Goal: Task Accomplishment & Management: Manage account settings

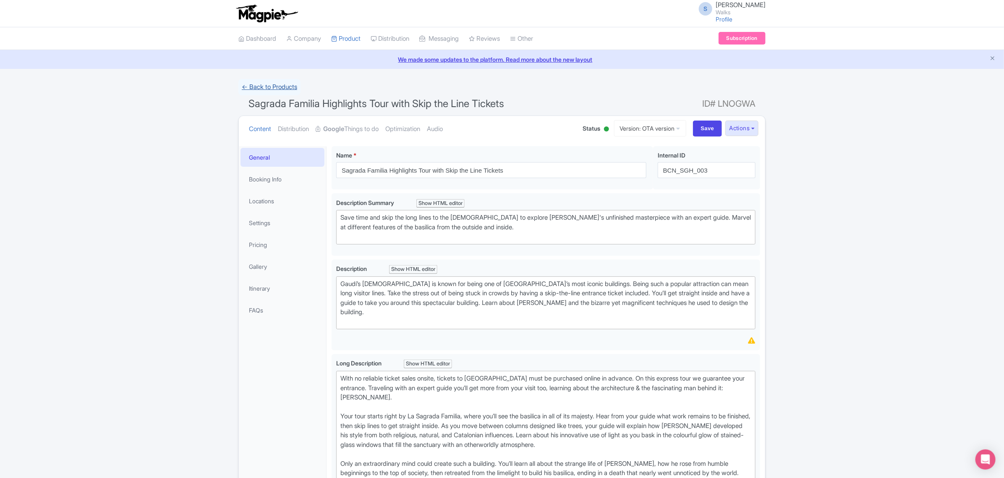
click at [274, 84] on link "← Back to Products" at bounding box center [269, 87] width 62 height 16
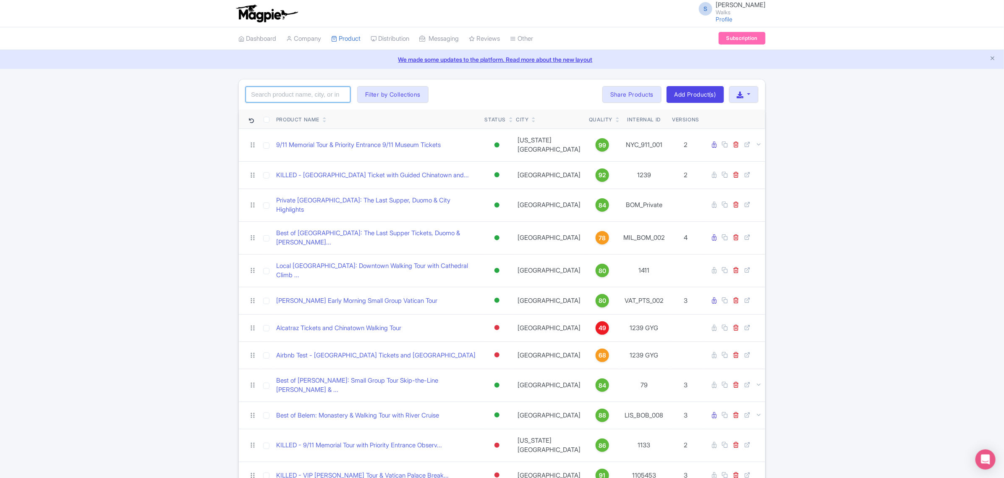
click at [276, 94] on input "search" at bounding box center [297, 94] width 105 height 16
paste input "Duration"
click button "Search" at bounding box center [0, 0] width 0 height 0
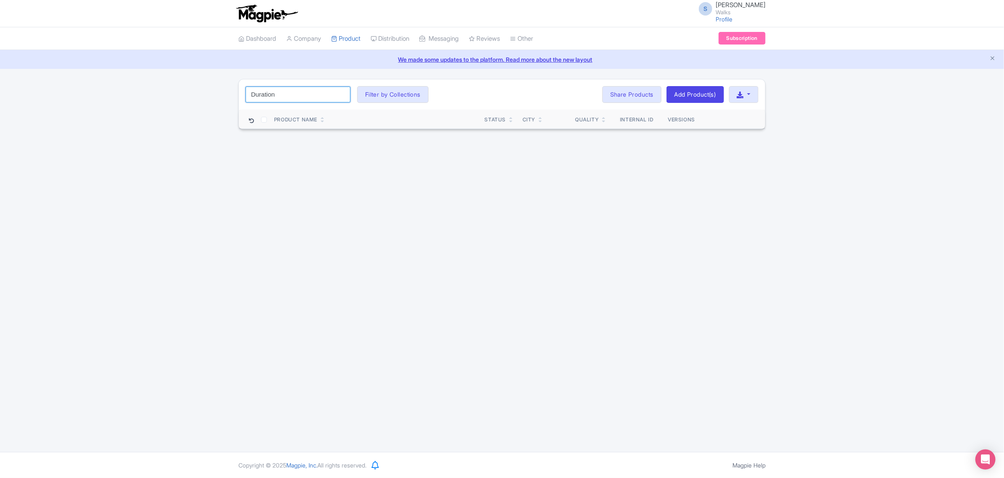
drag, startPoint x: 277, startPoint y: 97, endPoint x: 224, endPoint y: 88, distance: 53.9
click at [224, 88] on div "Duration Search Filter by Collections Amsterdam Athens Barcelona Bologna Bordea…" at bounding box center [502, 104] width 1004 height 50
paste input "MAD_MTW_009"
type input "MAD_MTW_009"
click button "Search" at bounding box center [0, 0] width 0 height 0
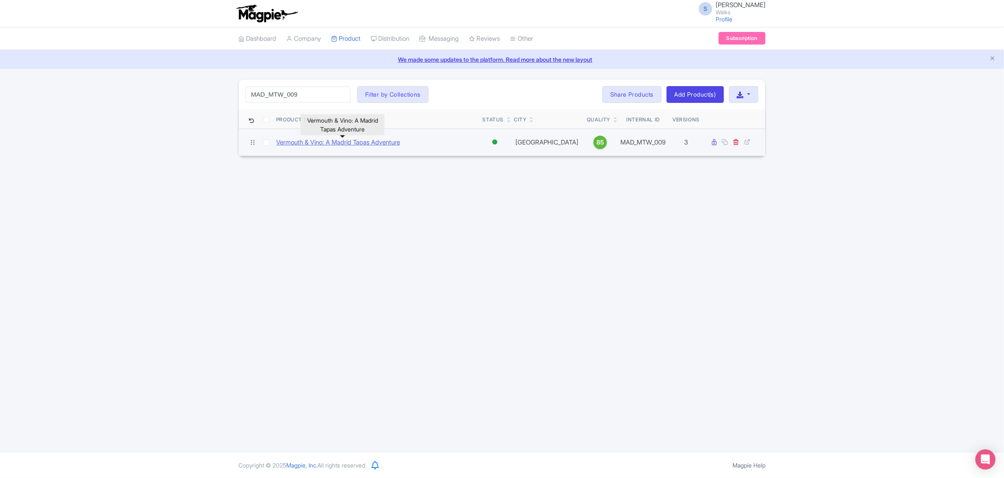
click at [290, 145] on link "Vermouth & Vino: A Madrid Tapas Adventure" at bounding box center [338, 143] width 124 height 10
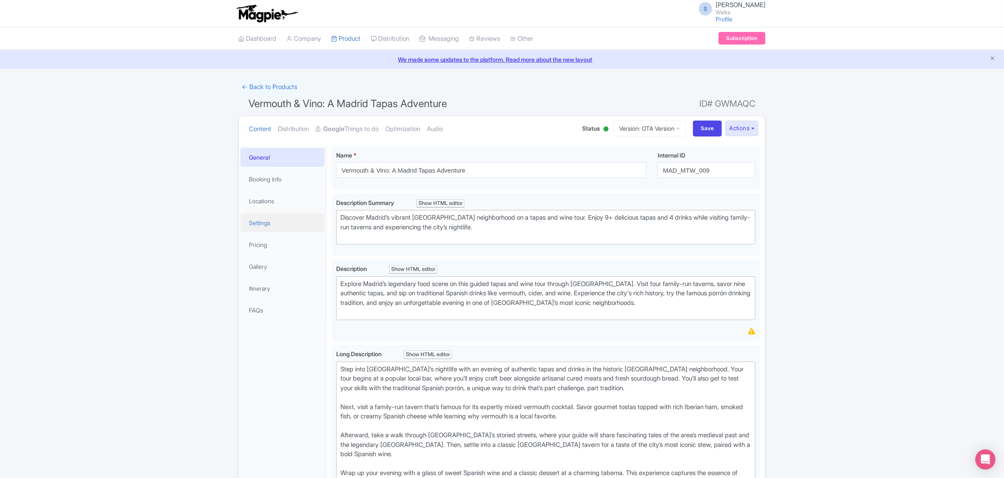
click at [277, 223] on link "Settings" at bounding box center [282, 222] width 84 height 19
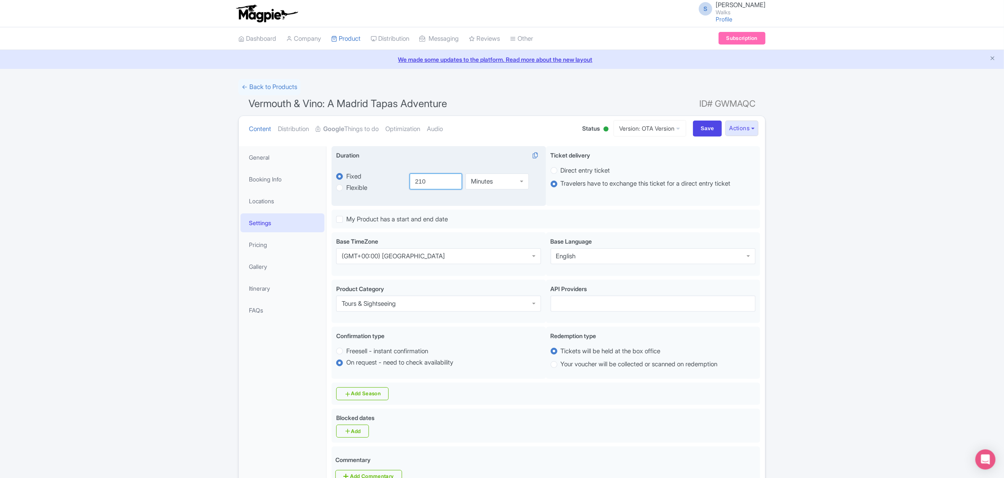
drag, startPoint x: 441, startPoint y: 179, endPoint x: 412, endPoint y: 181, distance: 29.0
click at [412, 181] on input "210" at bounding box center [436, 181] width 53 height 16
type input "3"
click at [475, 183] on div "Minutes" at bounding box center [482, 181] width 22 height 8
click at [712, 125] on input "Save" at bounding box center [707, 128] width 29 height 16
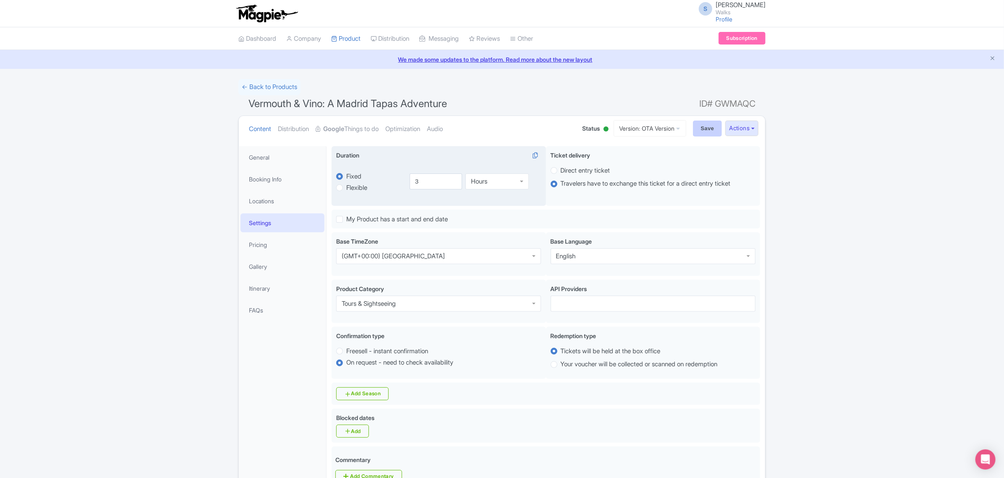
type input "Saving..."
